Goal: Check status: Check status

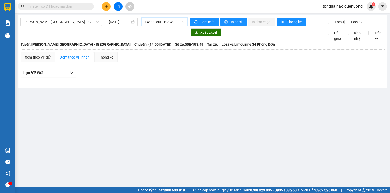
click at [54, 7] on input "text" at bounding box center [58, 7] width 60 height 6
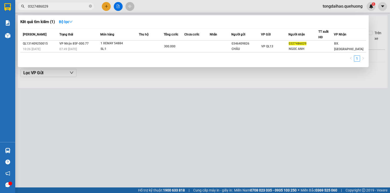
type input "0327486029"
click at [343, 118] on div at bounding box center [195, 96] width 390 height 193
click at [91, 6] on icon "close-circle" at bounding box center [90, 6] width 3 height 3
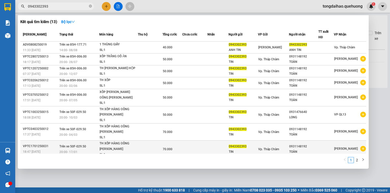
scroll to position [20, 0]
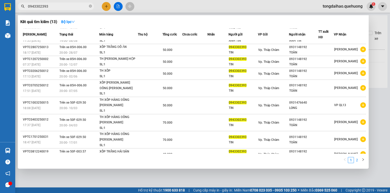
type input "0943302393"
click at [357, 161] on link "2" at bounding box center [357, 161] width 6 height 6
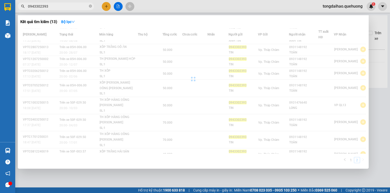
scroll to position [0, 0]
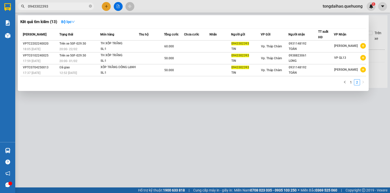
drag, startPoint x: 232, startPoint y: 125, endPoint x: 247, endPoint y: 124, distance: 14.2
click at [241, 125] on div at bounding box center [195, 96] width 390 height 193
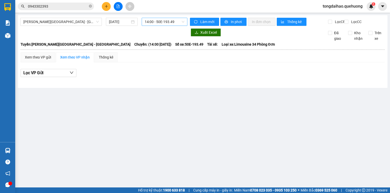
click at [183, 22] on span "14:00 - 50E-193.49" at bounding box center [165, 22] width 40 height 8
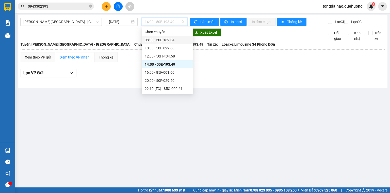
click at [165, 40] on div "08:00 - 50E-189.34" at bounding box center [167, 40] width 45 height 6
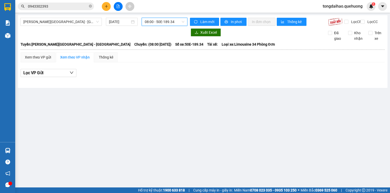
click at [184, 23] on span "08:00 - 50E-189.34" at bounding box center [165, 22] width 40 height 8
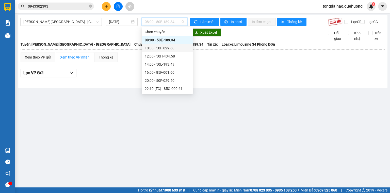
click at [163, 46] on div "10:00 - 50F-029.60" at bounding box center [167, 48] width 45 height 6
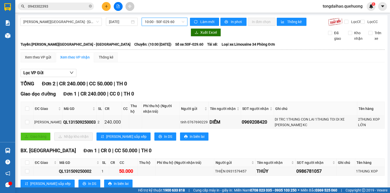
click at [181, 22] on span "10:00 - 50F-029.60" at bounding box center [165, 22] width 40 height 8
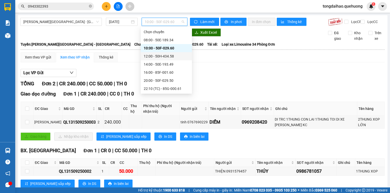
click at [159, 54] on div "12:00 - 50H-434.58" at bounding box center [166, 57] width 45 height 6
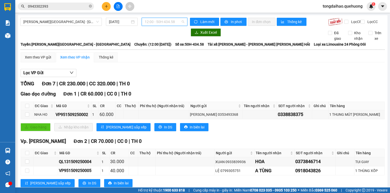
click at [183, 21] on span "12:00 - 50H-434.58" at bounding box center [165, 22] width 40 height 8
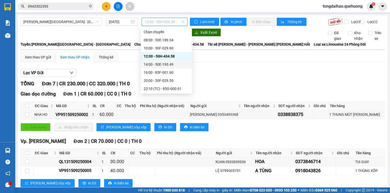
click at [162, 63] on div "14:00 - 50E-193.49" at bounding box center [166, 65] width 45 height 6
